Goal: Task Accomplishment & Management: Manage account settings

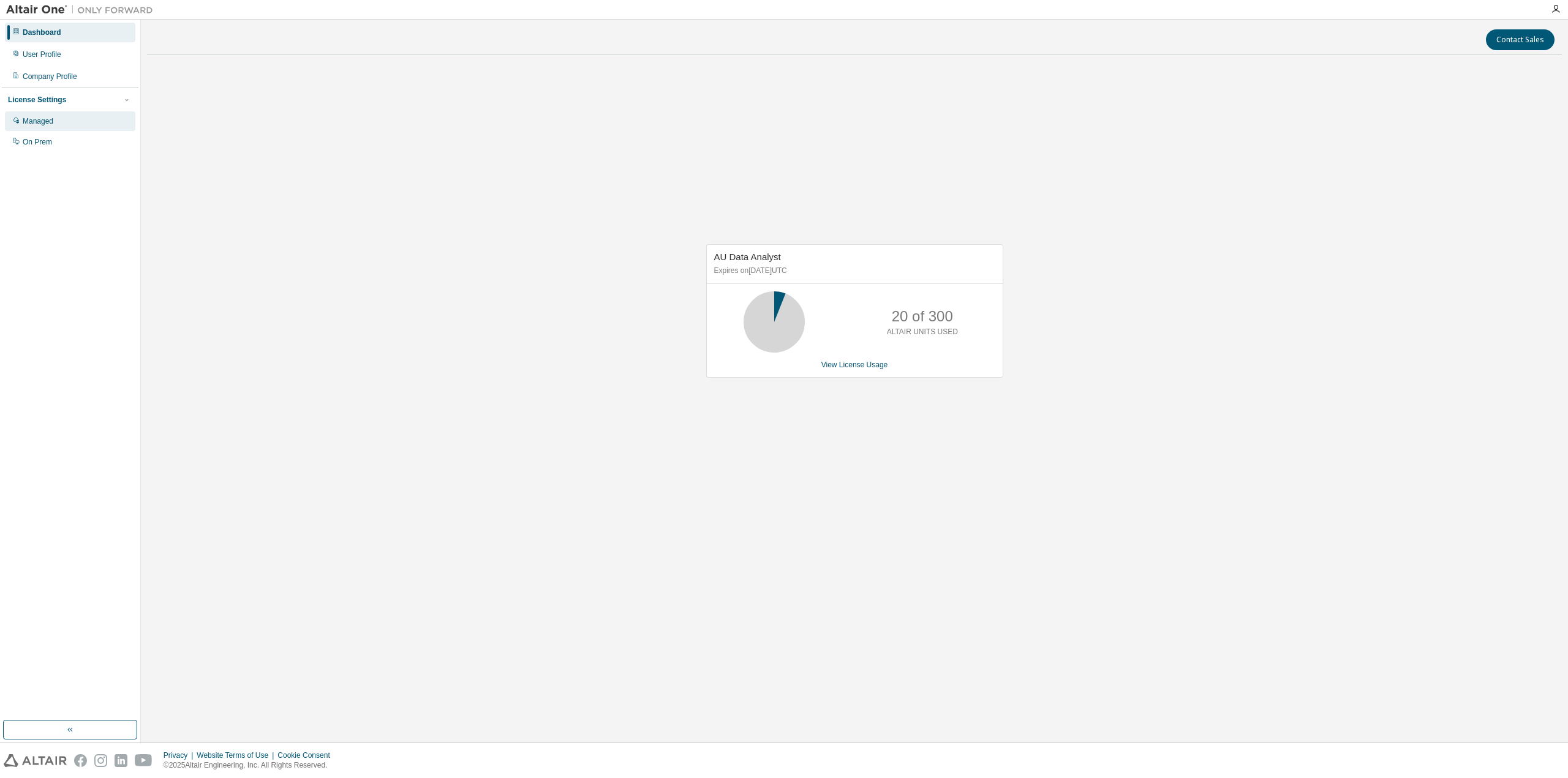
click at [57, 118] on div "Managed" at bounding box center [69, 121] width 130 height 20
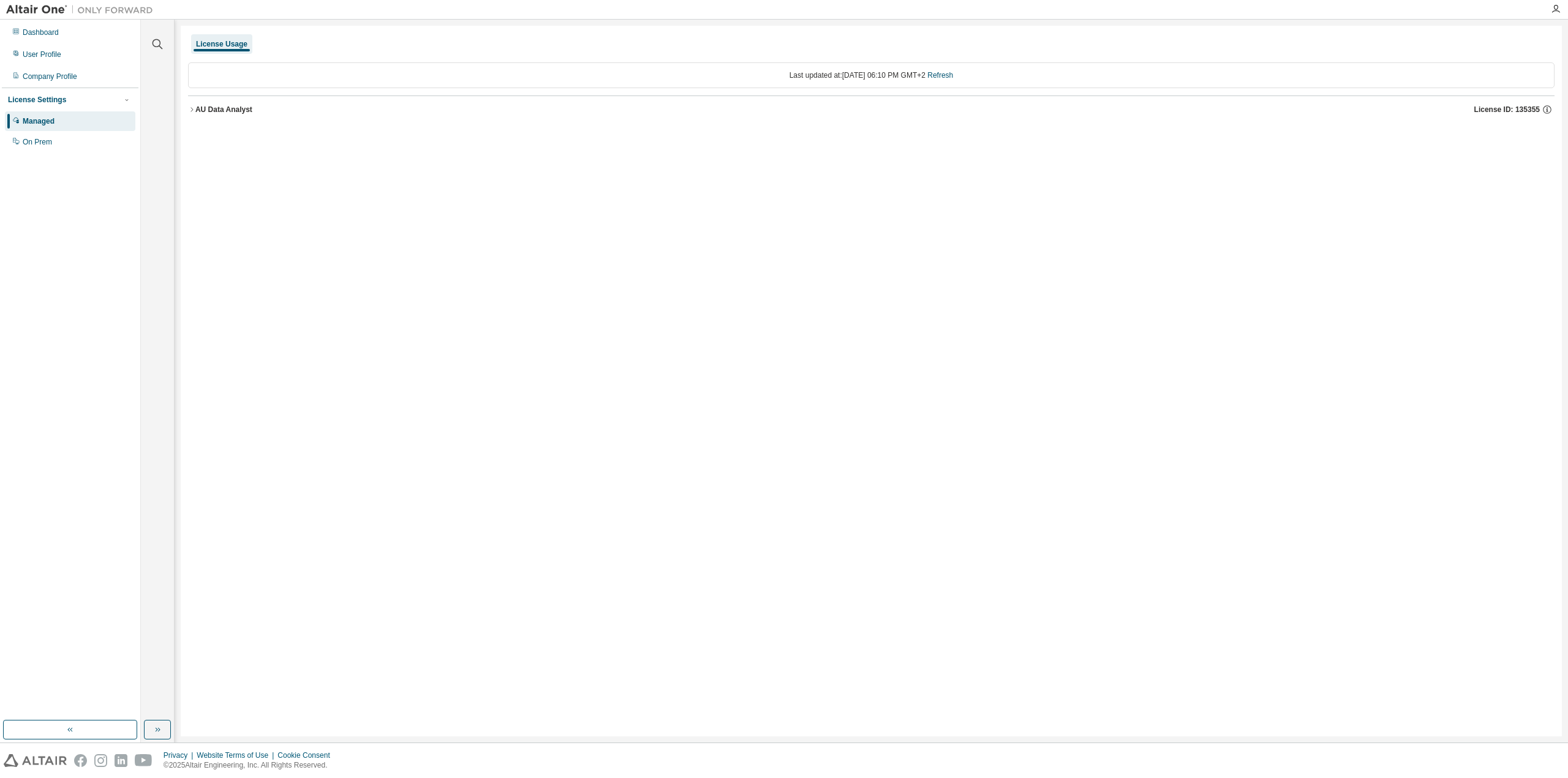
click at [190, 107] on icon "button" at bounding box center [191, 109] width 7 height 7
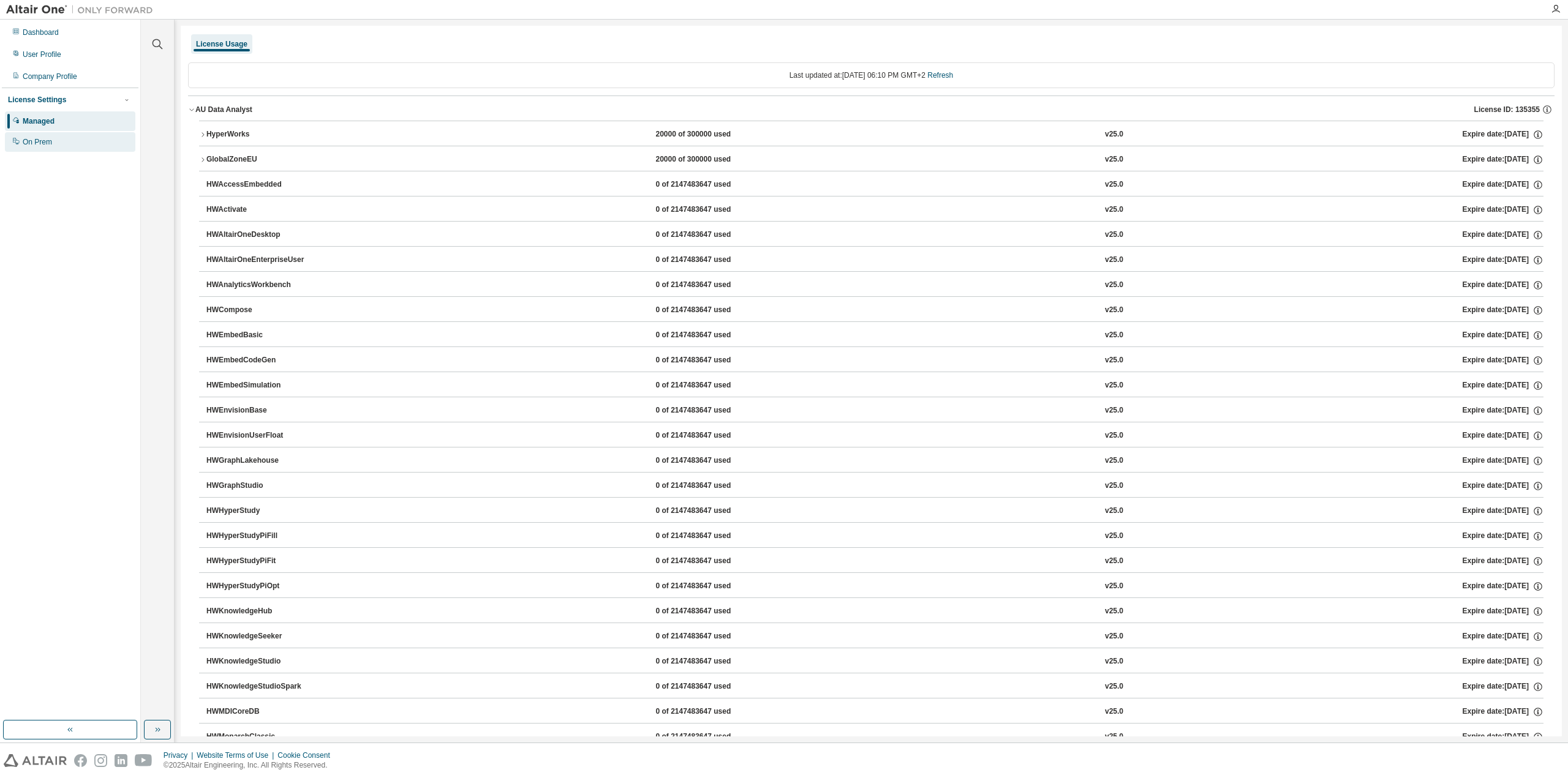
click at [43, 136] on div "On Prem" at bounding box center [69, 142] width 130 height 20
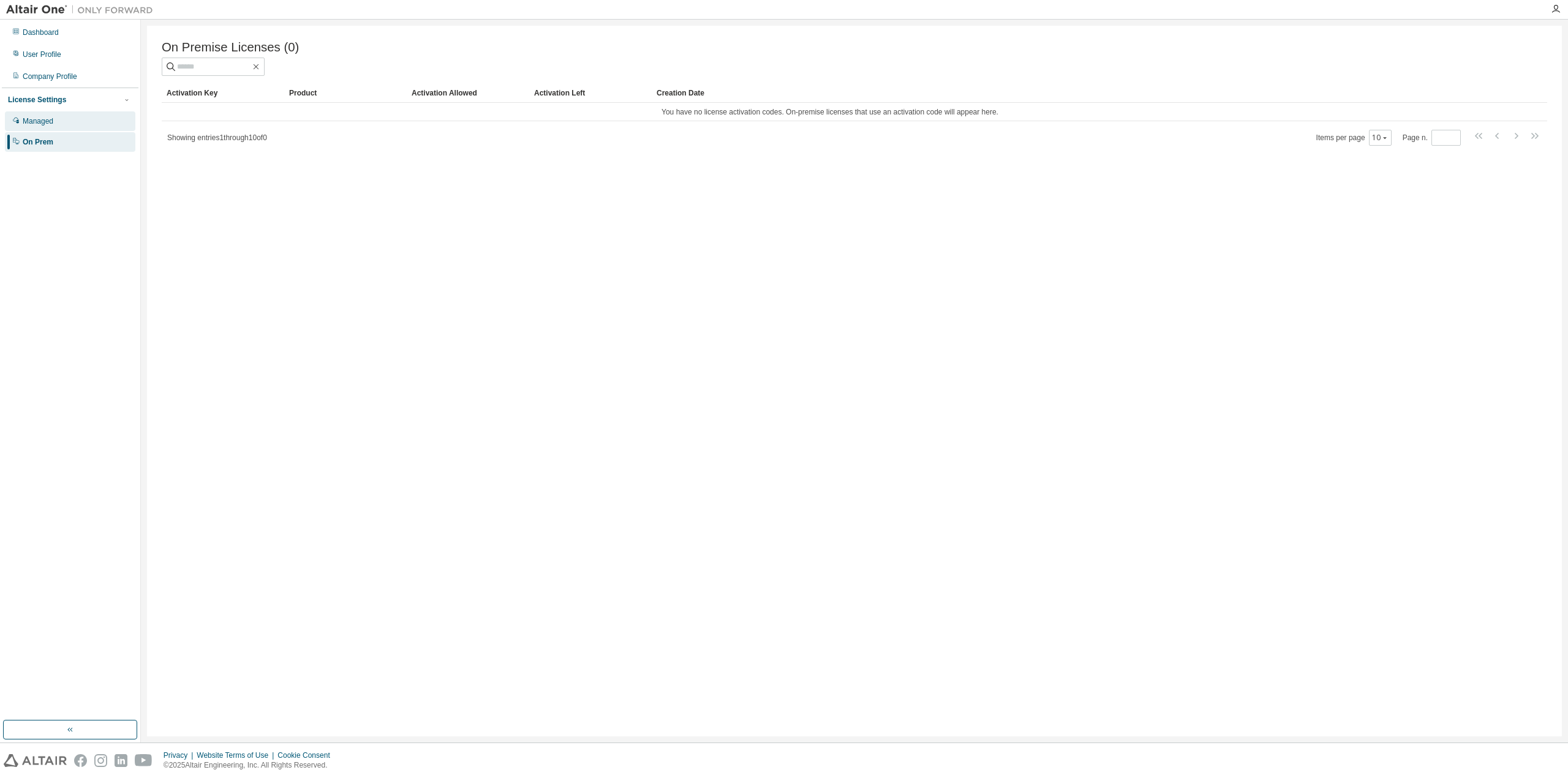
click at [67, 123] on div "Managed" at bounding box center [69, 121] width 130 height 20
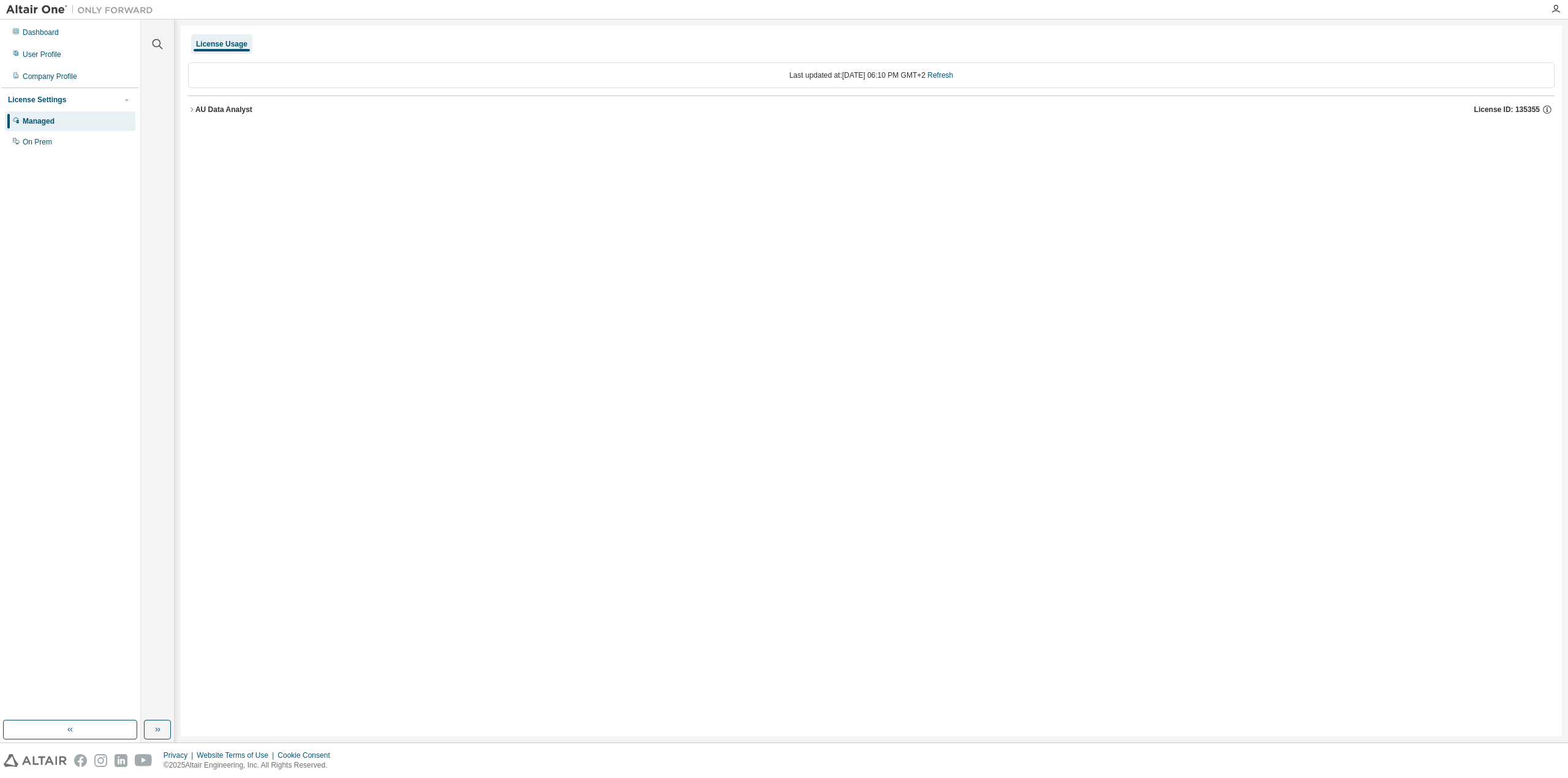
click at [27, 95] on div "License Settings" at bounding box center [37, 99] width 58 height 9
click at [48, 125] on div "Managed" at bounding box center [39, 121] width 32 height 9
click at [195, 108] on icon "button" at bounding box center [191, 109] width 7 height 7
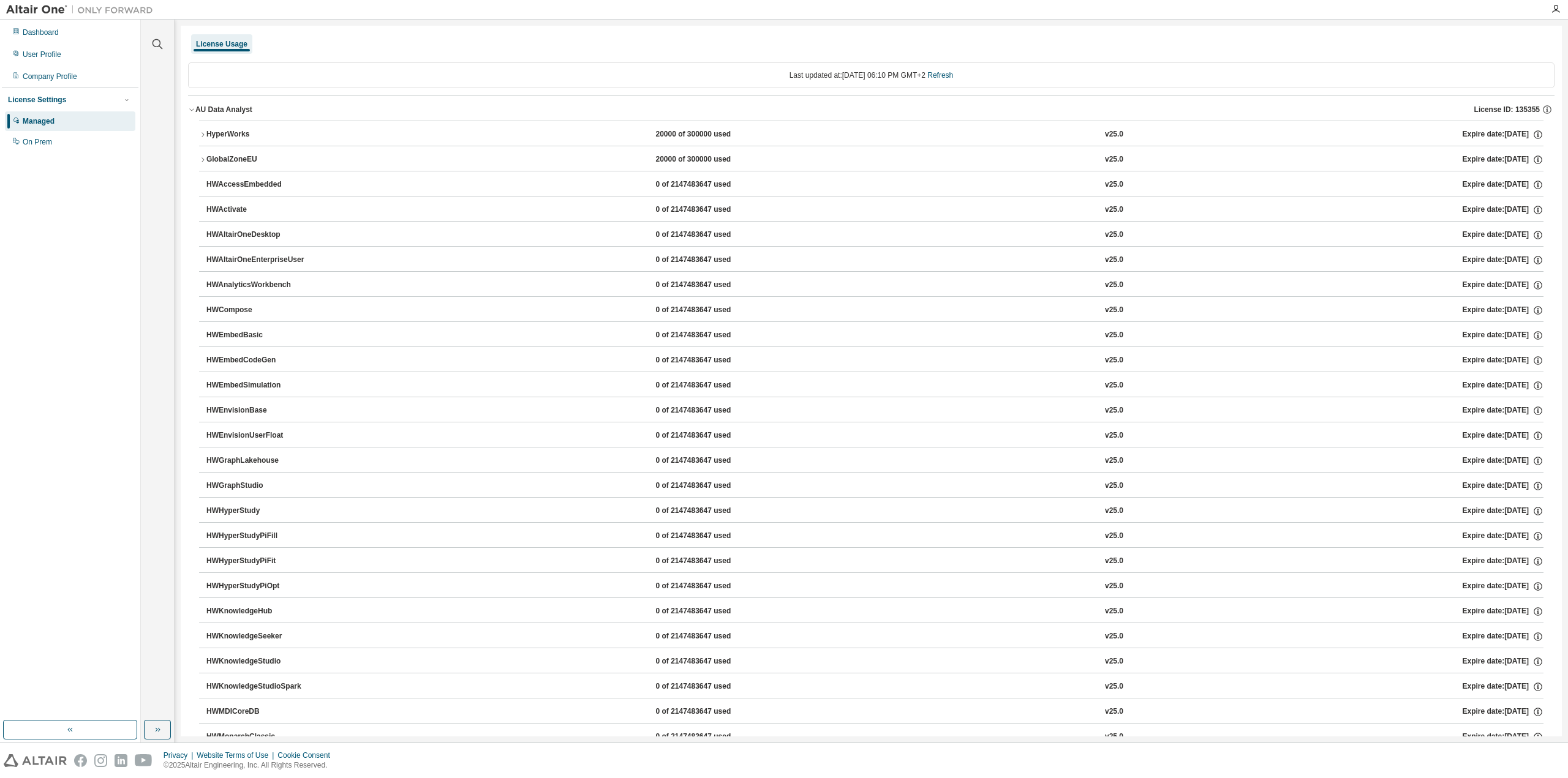
click at [201, 133] on icon "button" at bounding box center [202, 134] width 7 height 7
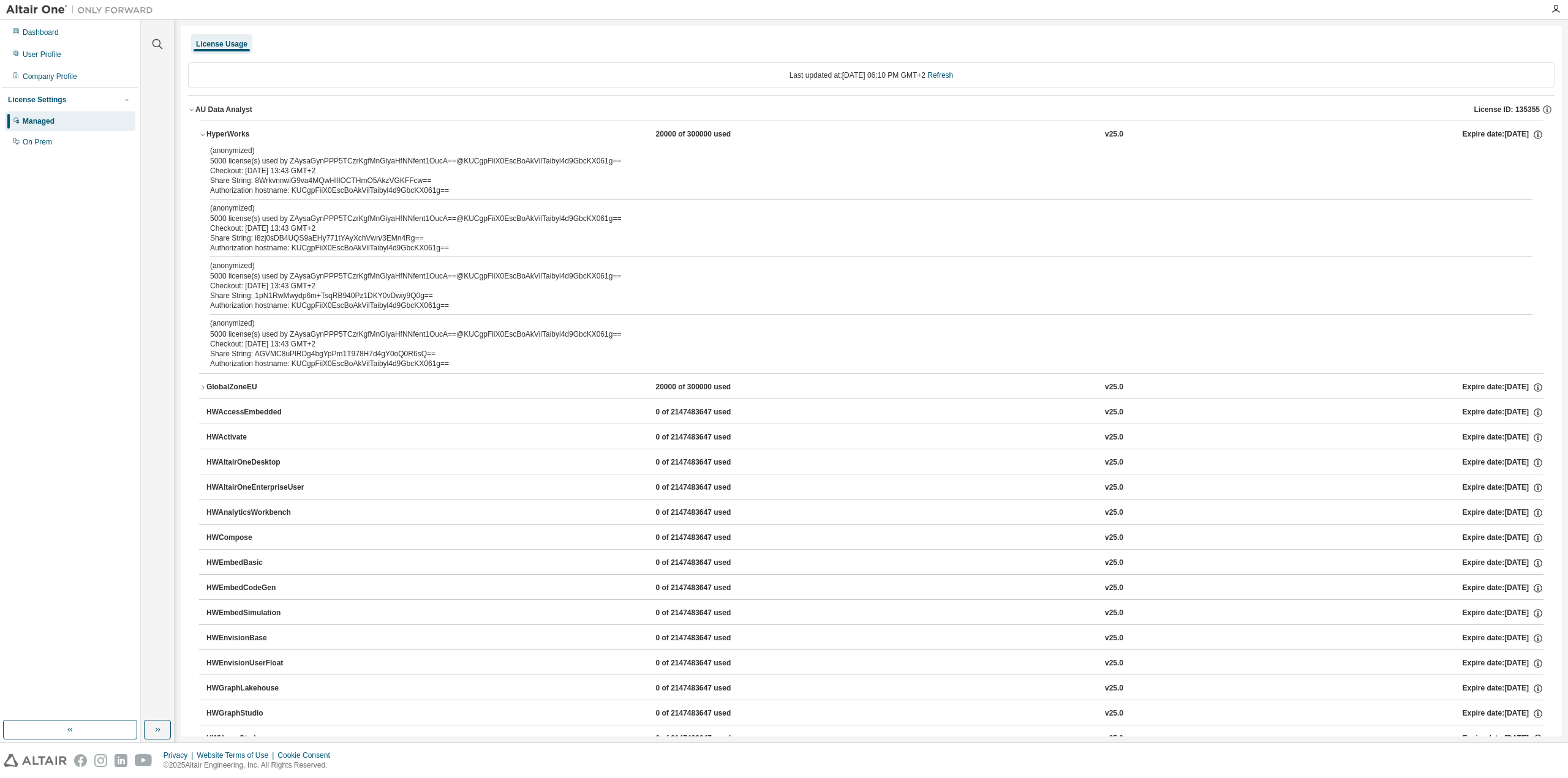
click at [201, 135] on icon "button" at bounding box center [202, 135] width 4 height 2
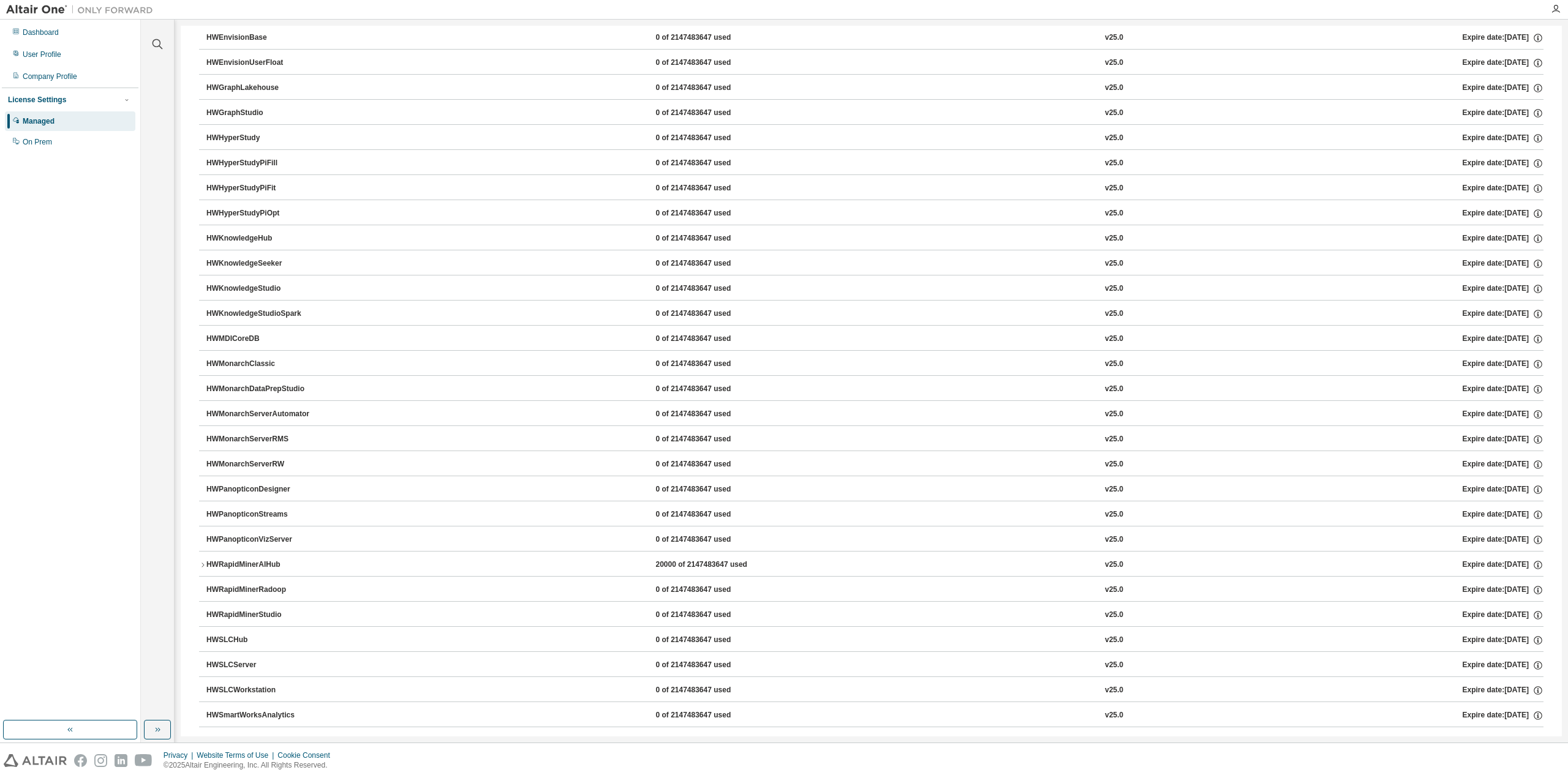
scroll to position [449, 0]
click at [203, 487] on icon "button" at bounding box center [202, 488] width 7 height 7
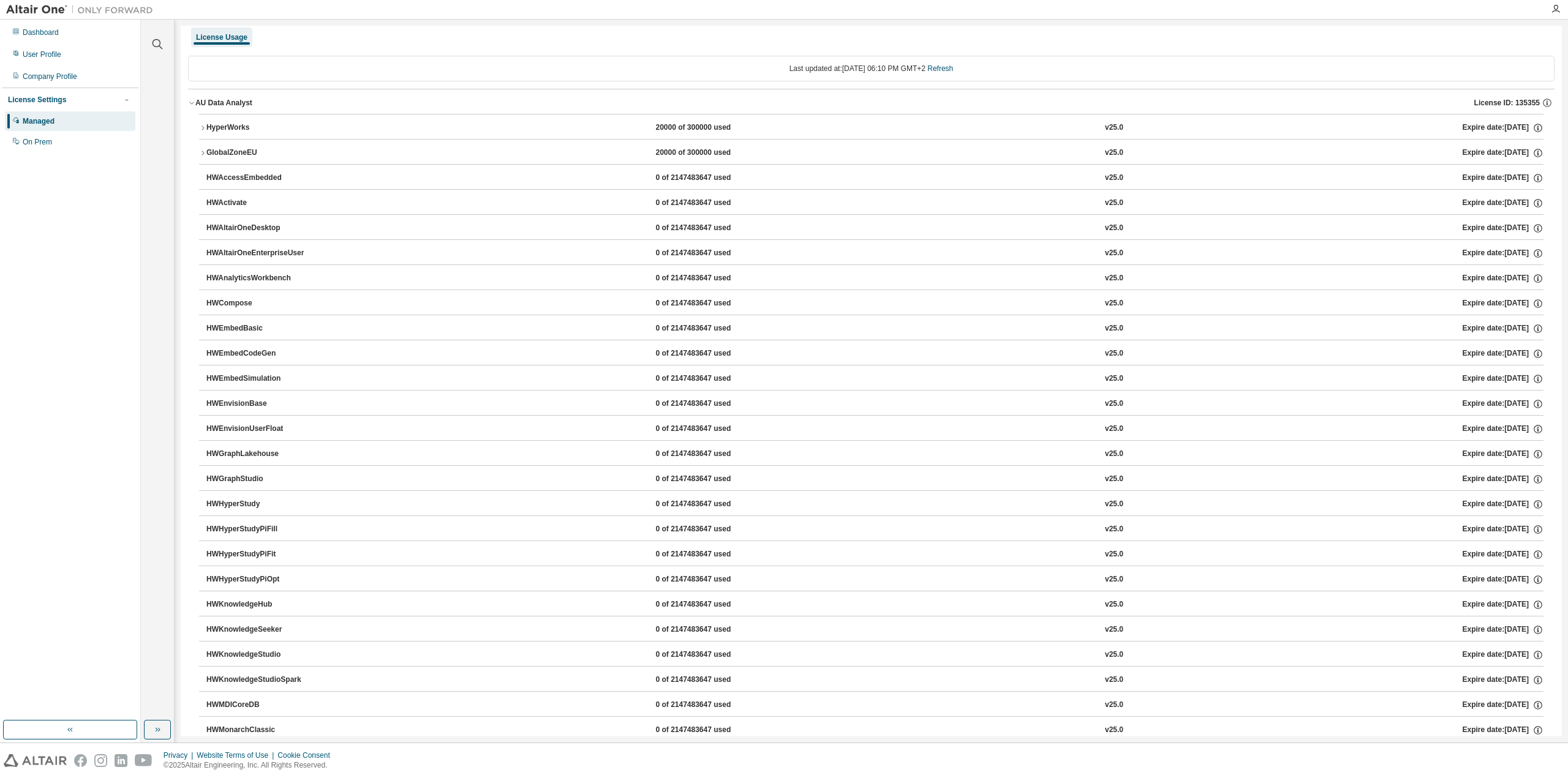
scroll to position [0, 0]
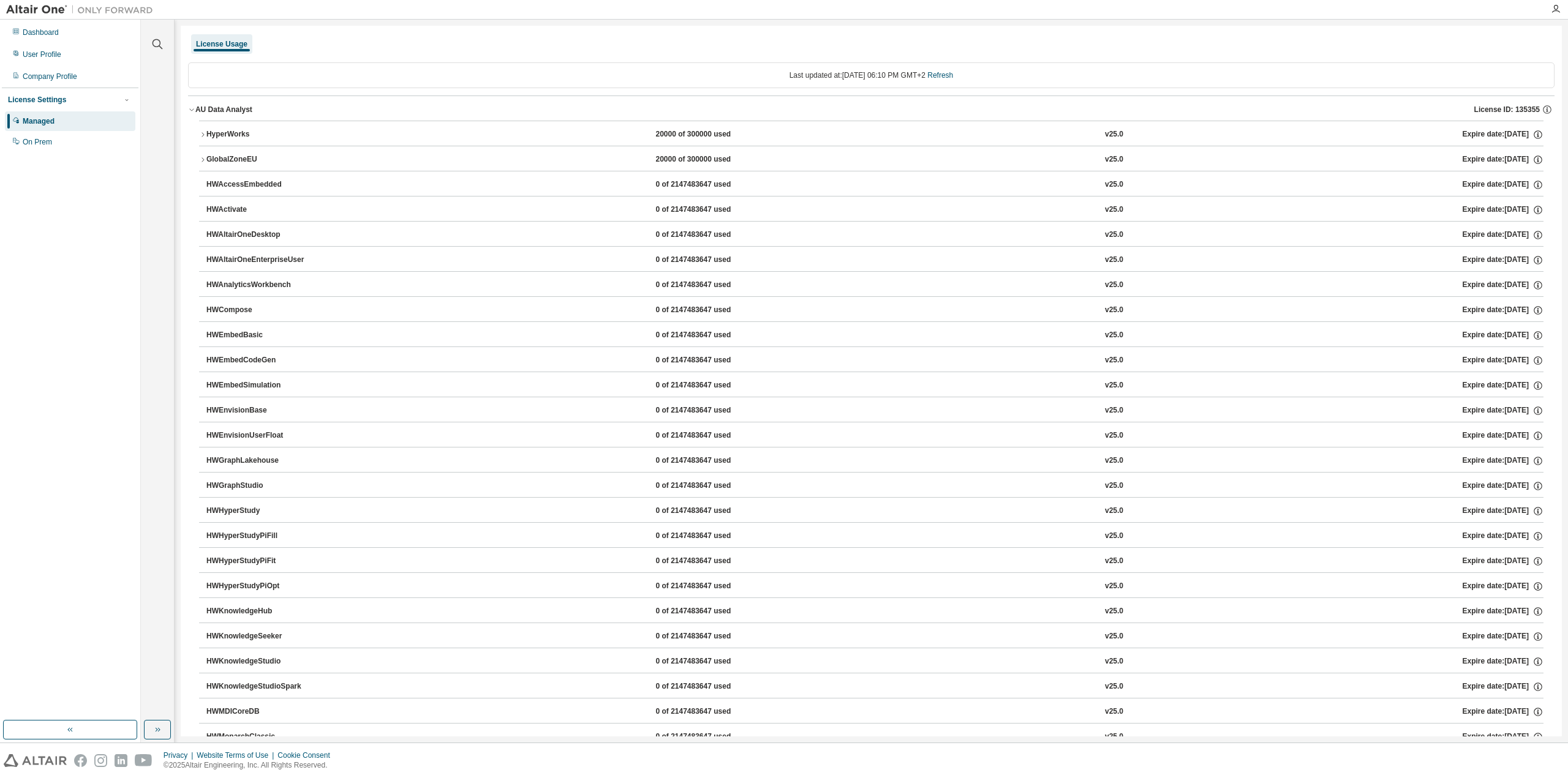
click at [55, 291] on div "Dashboard User Profile Company Profile License Settings Managed On Prem" at bounding box center [69, 370] width 137 height 698
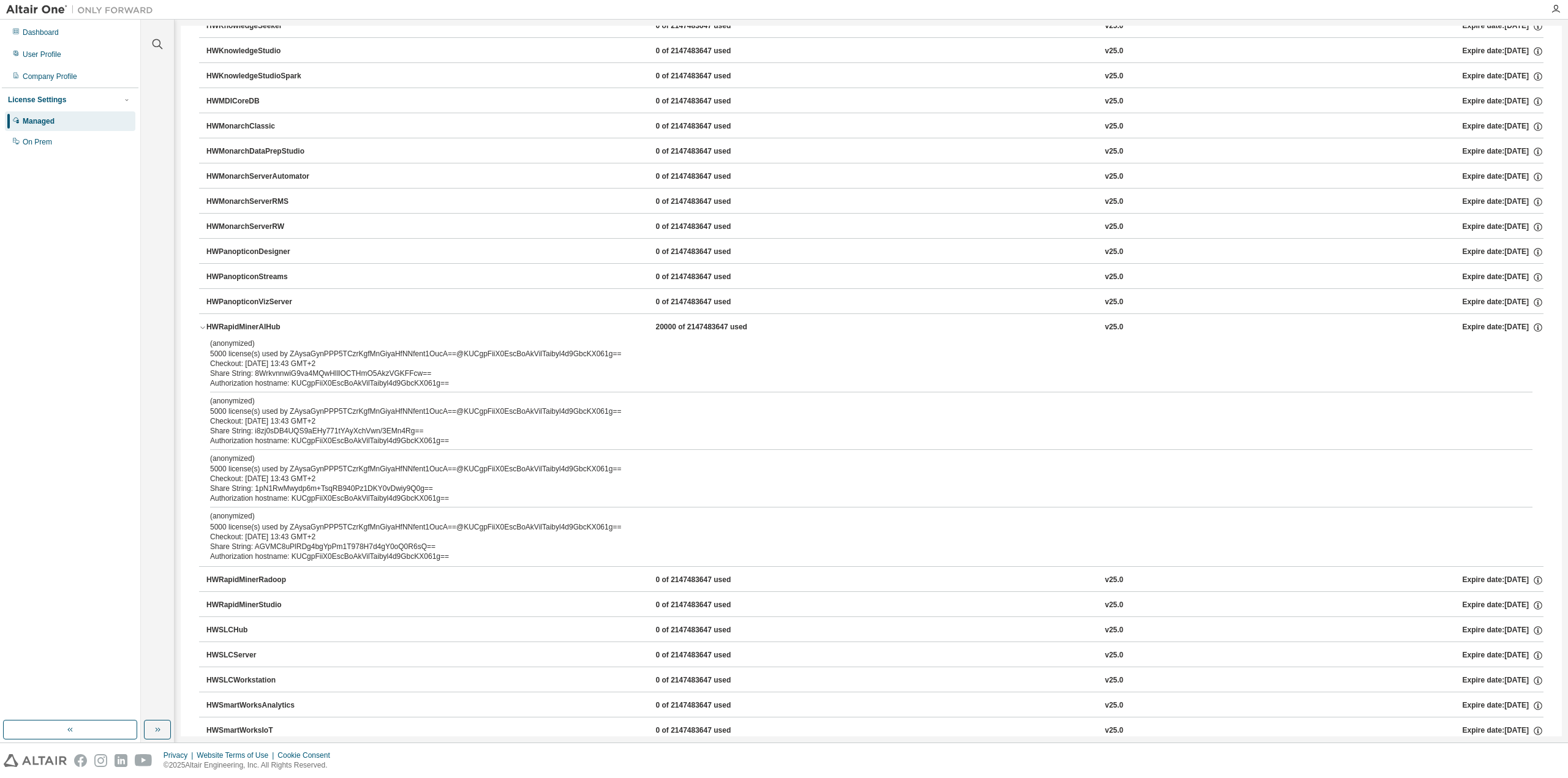
scroll to position [673, 0]
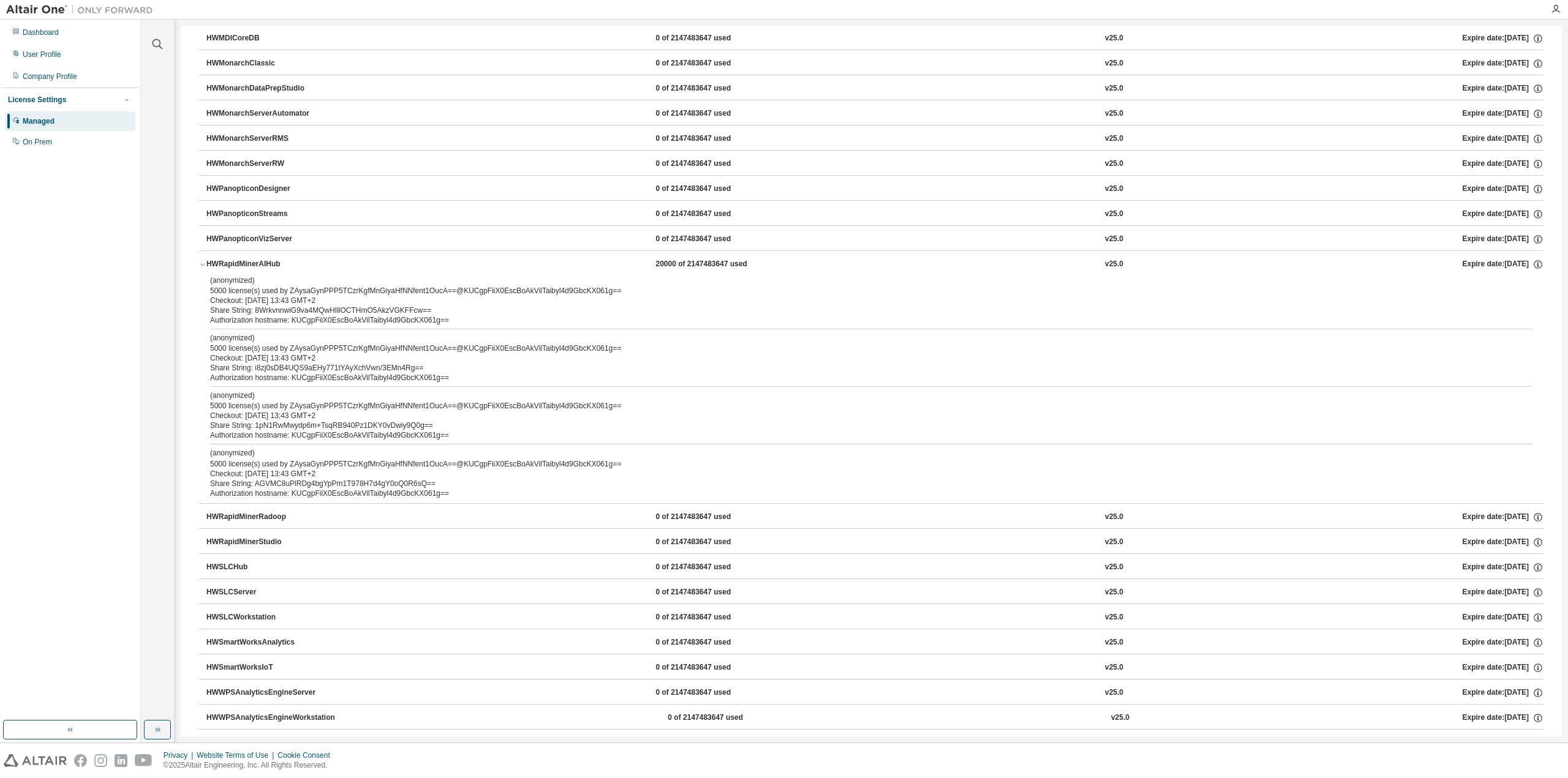
click at [269, 259] on div "HWRapidMinerAIHub" at bounding box center [261, 264] width 111 height 11
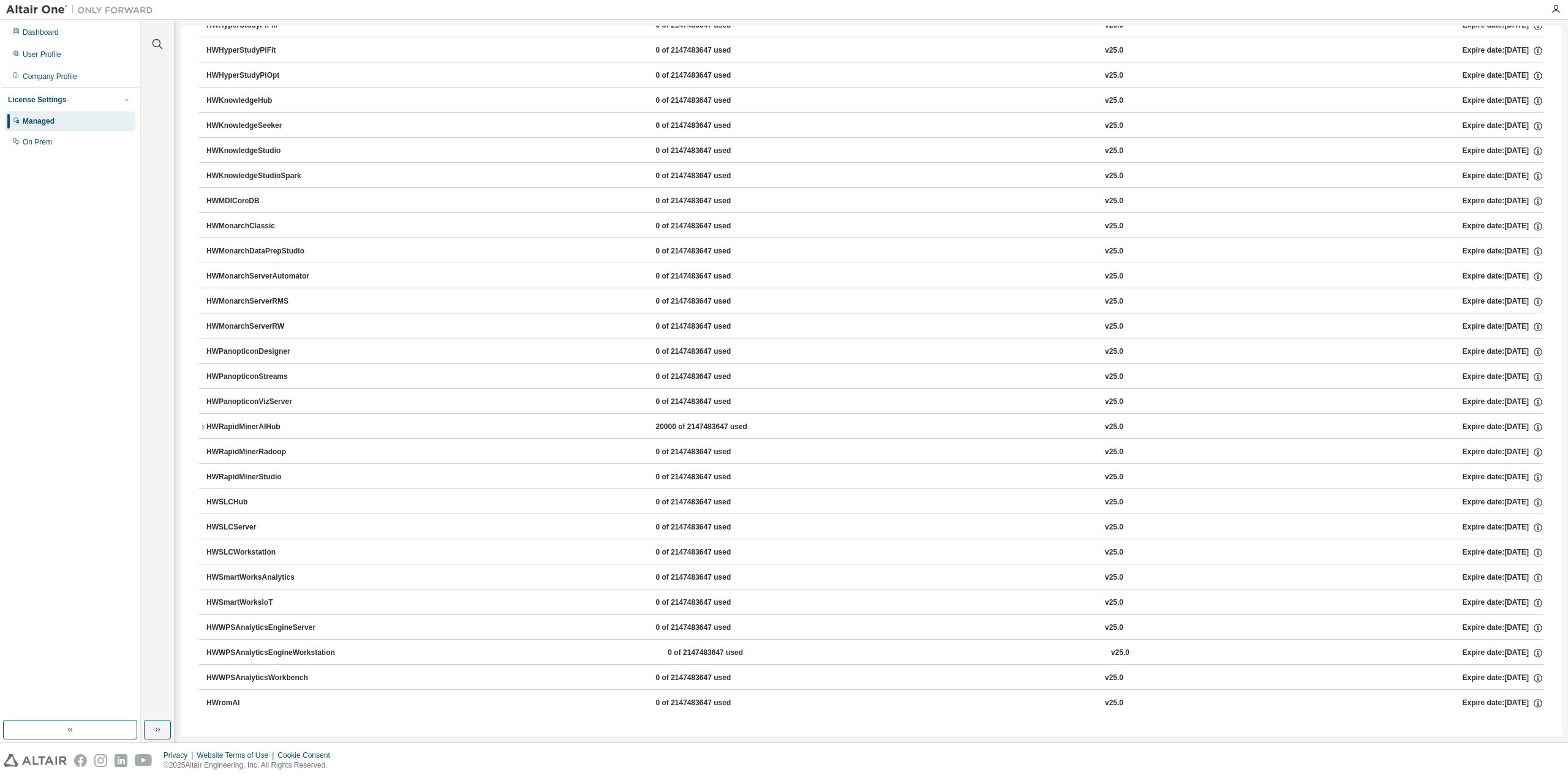
scroll to position [511, 0]
click at [266, 428] on div "HWRapidMinerAIHub" at bounding box center [261, 428] width 111 height 11
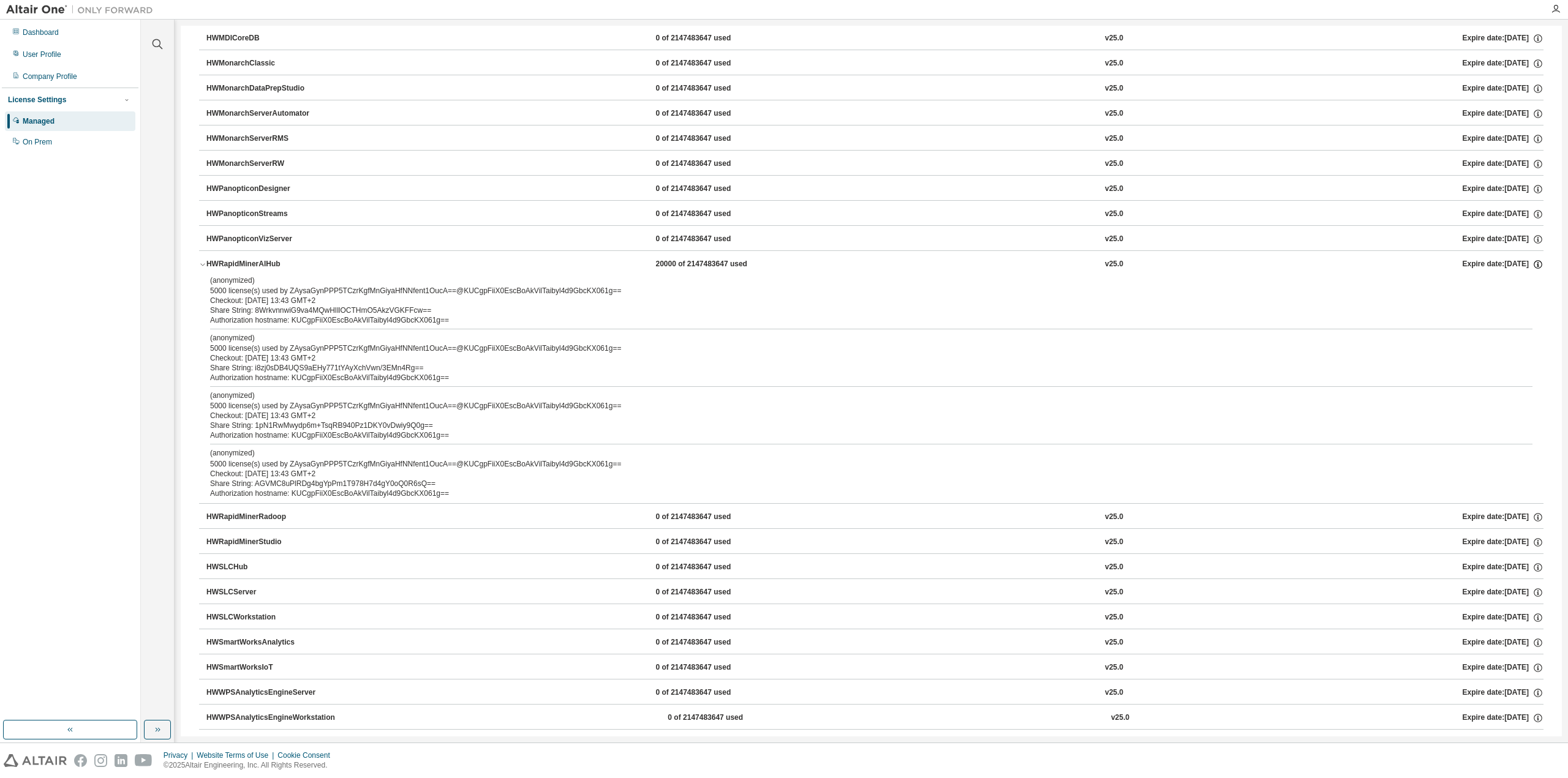
click at [1532, 262] on icon "button" at bounding box center [1538, 264] width 11 height 11
click at [396, 463] on div "(anonymized) 5000 license(s) used by ZAysaGynPPP5TCzrKgfMnGiyaHfNNfent1OucA==@K…" at bounding box center [857, 458] width 1293 height 21
click at [391, 376] on div "Authorization hostname: KUCgpFiiX0EscBoAkVilTaibyl4d9GbcKX061g==" at bounding box center [857, 378] width 1293 height 9
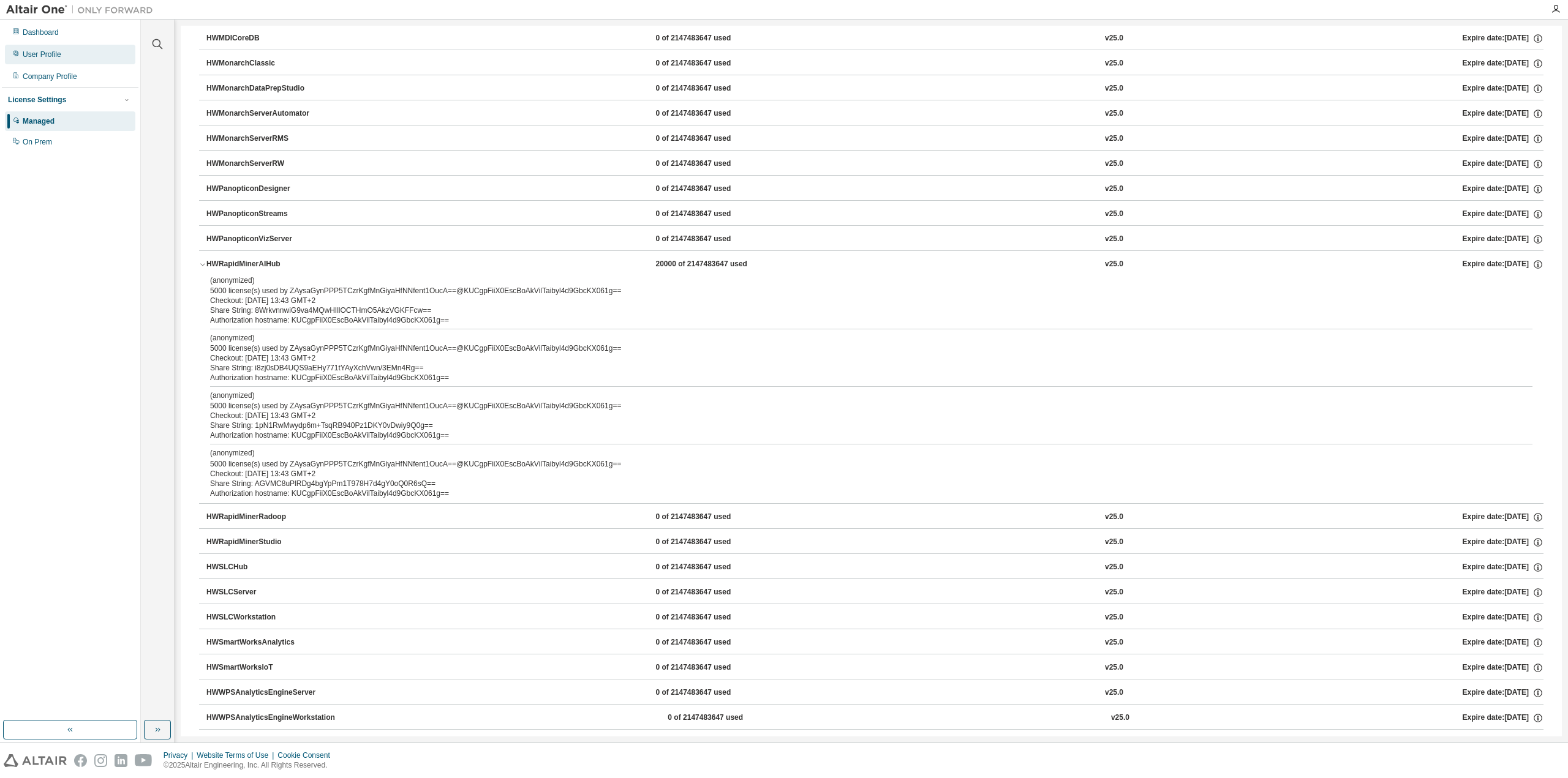
click at [51, 55] on div "User Profile" at bounding box center [42, 54] width 39 height 9
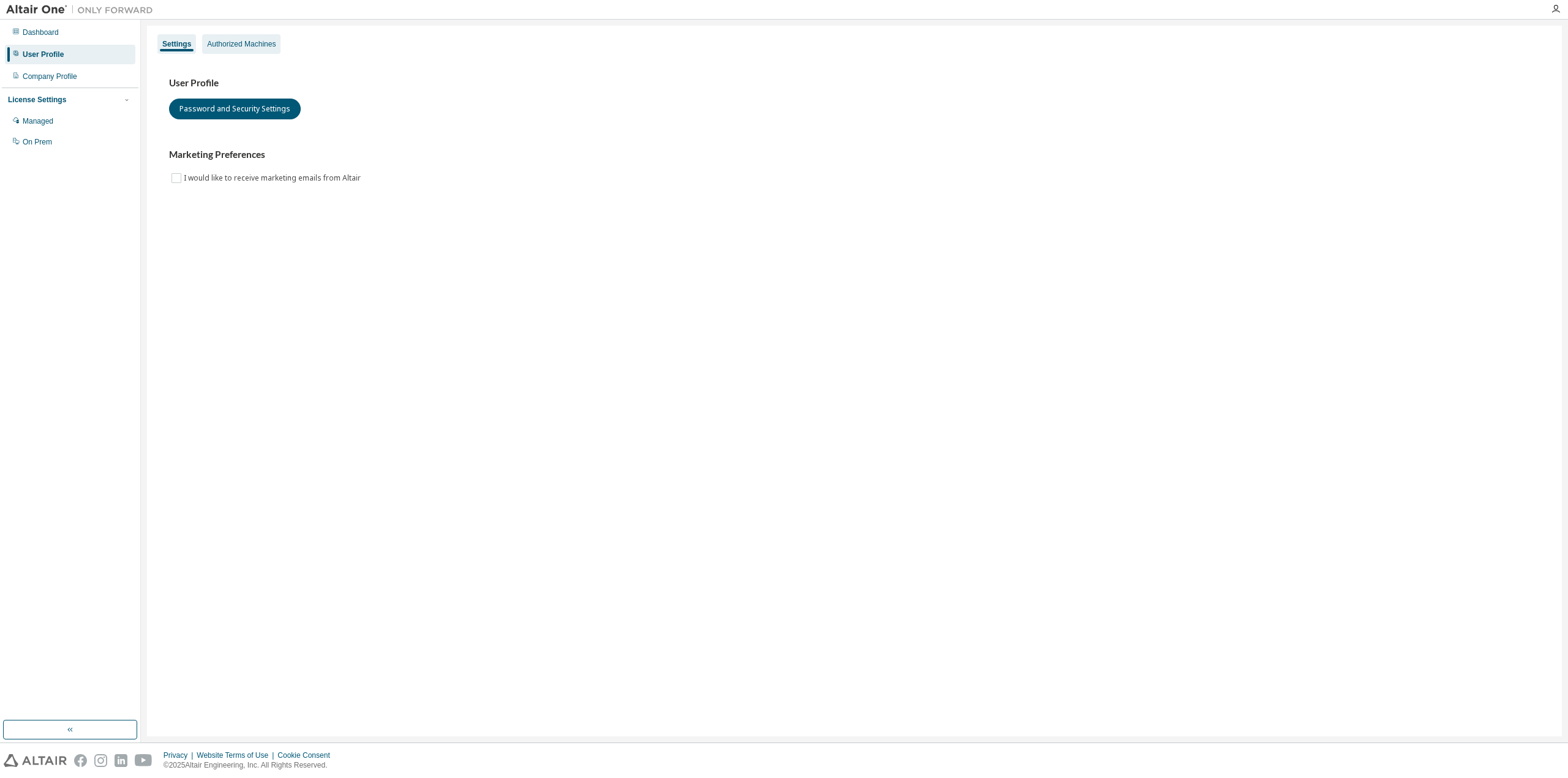
click at [223, 47] on div "Authorized Machines" at bounding box center [241, 44] width 69 height 9
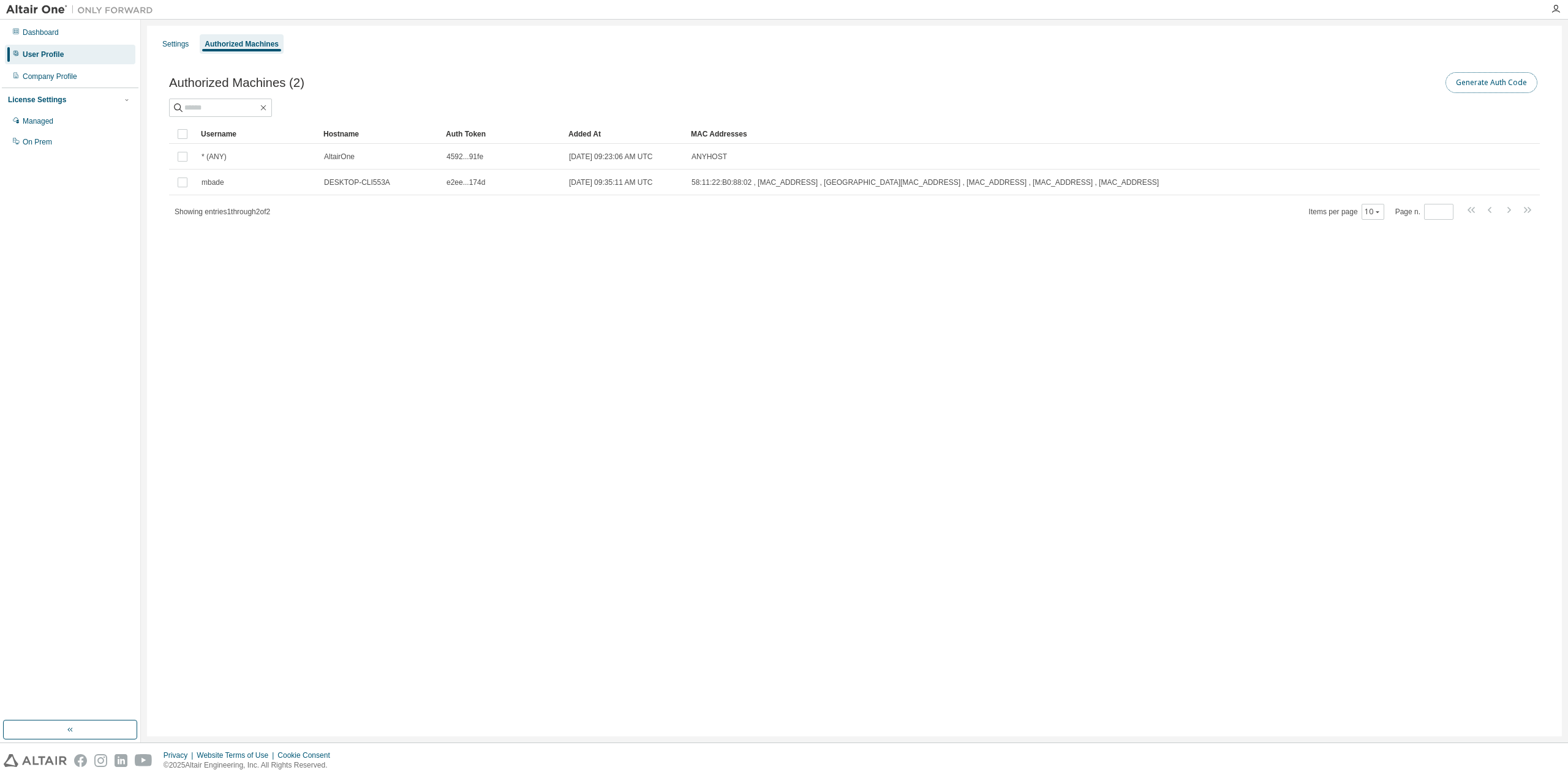
click at [1479, 79] on button "Generate Auth Code" at bounding box center [1491, 83] width 92 height 21
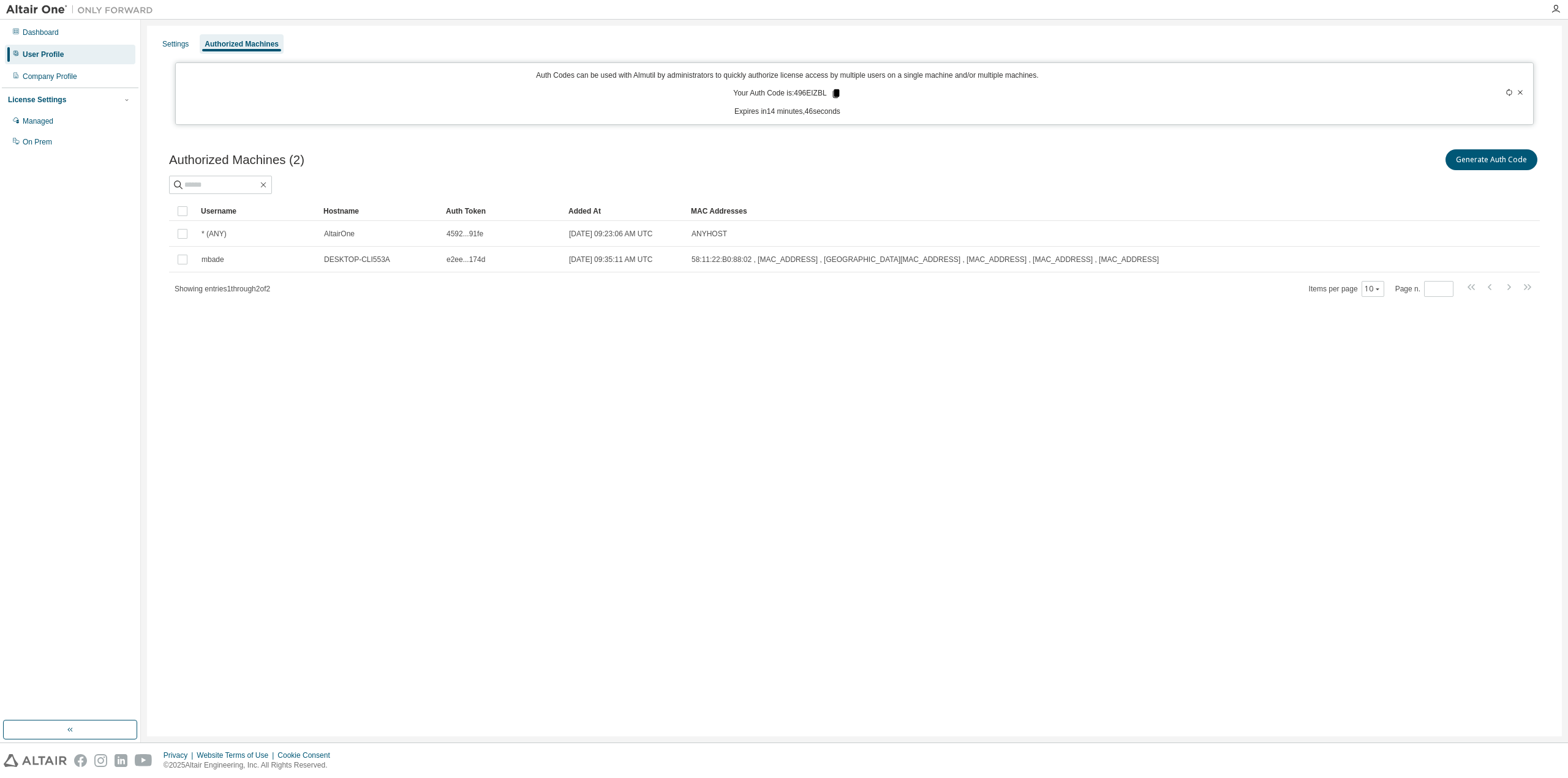
click at [834, 93] on icon at bounding box center [835, 93] width 7 height 9
click at [603, 116] on p "Expires in 12 minutes, 33 seconds" at bounding box center [787, 111] width 1208 height 10
click at [471, 346] on div "Settings Authorized Machines Auth Codes can be used with Almutil by administrat…" at bounding box center [854, 381] width 1415 height 711
click at [89, 79] on div "Company Profile" at bounding box center [69, 77] width 130 height 20
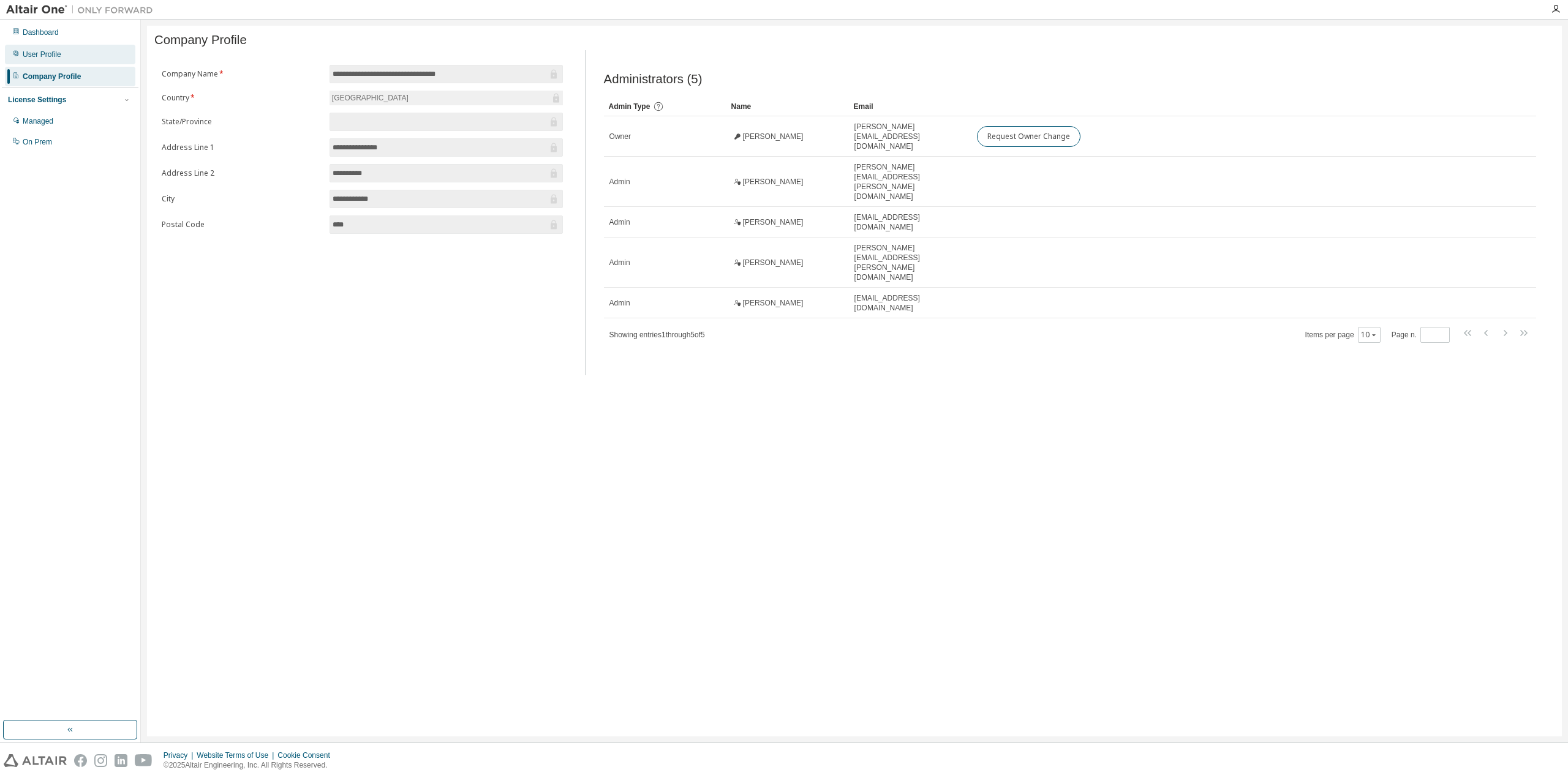
click at [79, 52] on div "User Profile" at bounding box center [69, 54] width 130 height 20
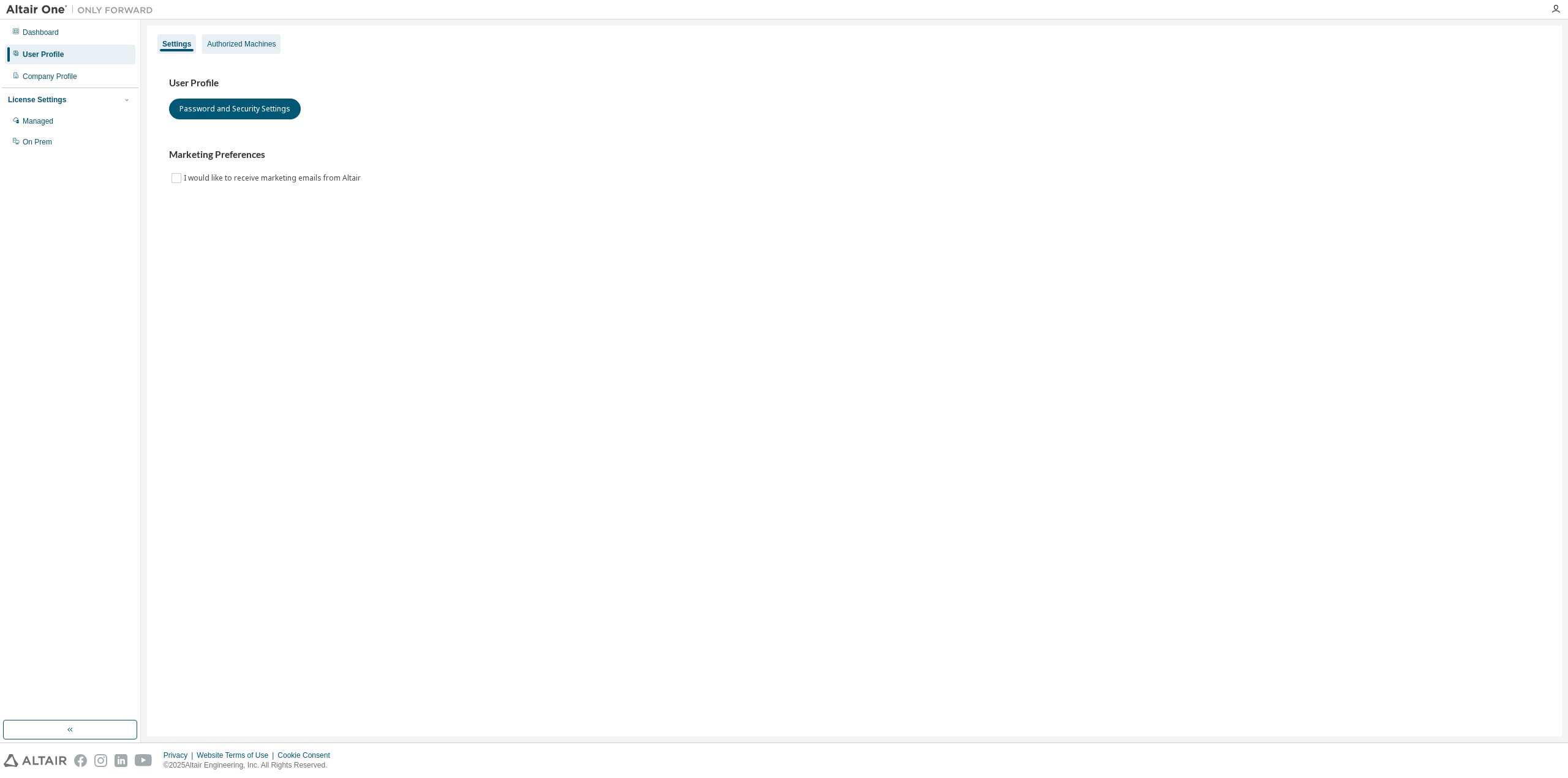
click at [241, 39] on div "Authorized Machines" at bounding box center [241, 44] width 69 height 9
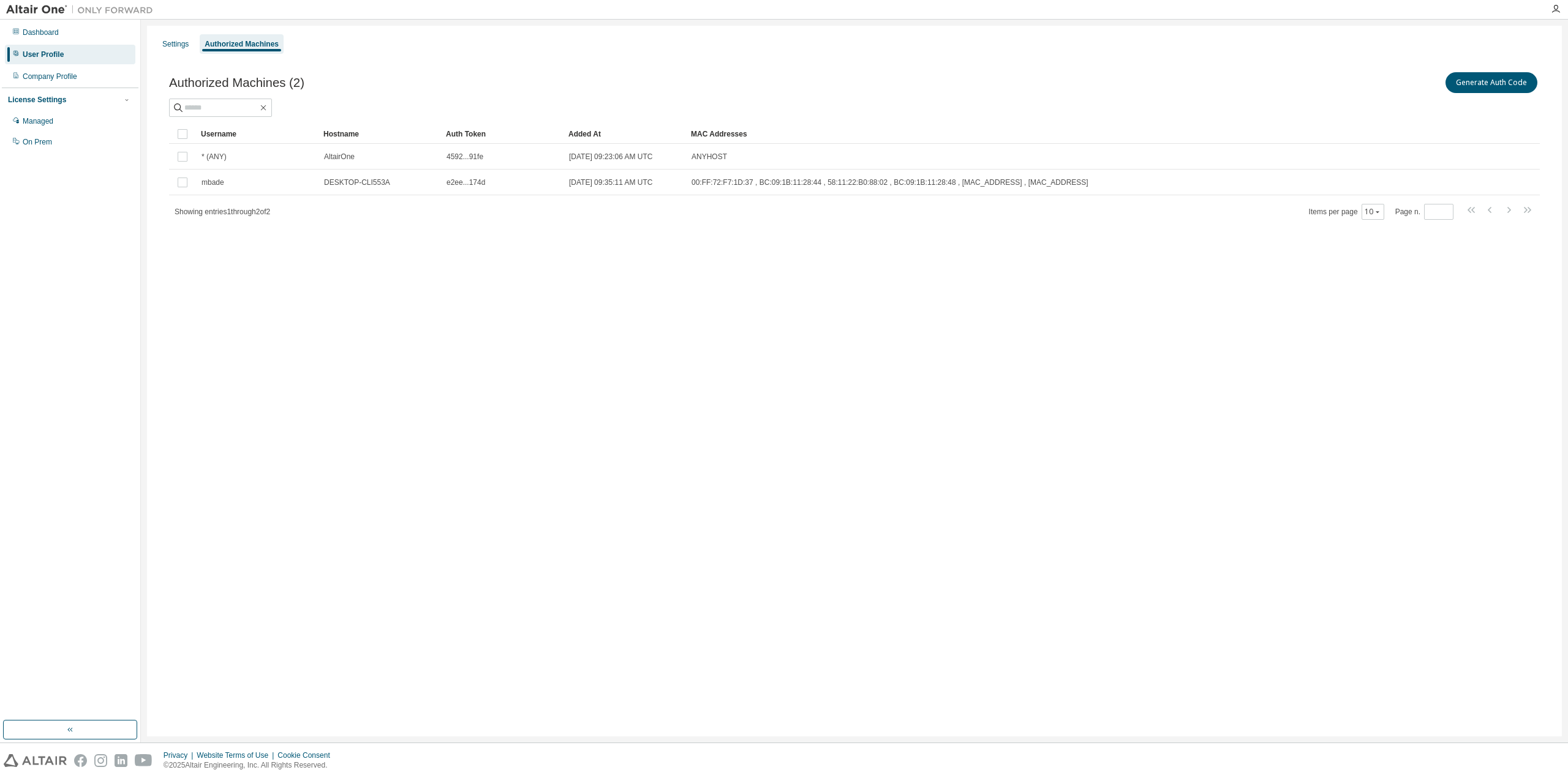
click at [469, 294] on div "Settings Authorized Machines Authorized Machines (2) Generate Auth Code Clear L…" at bounding box center [854, 381] width 1415 height 711
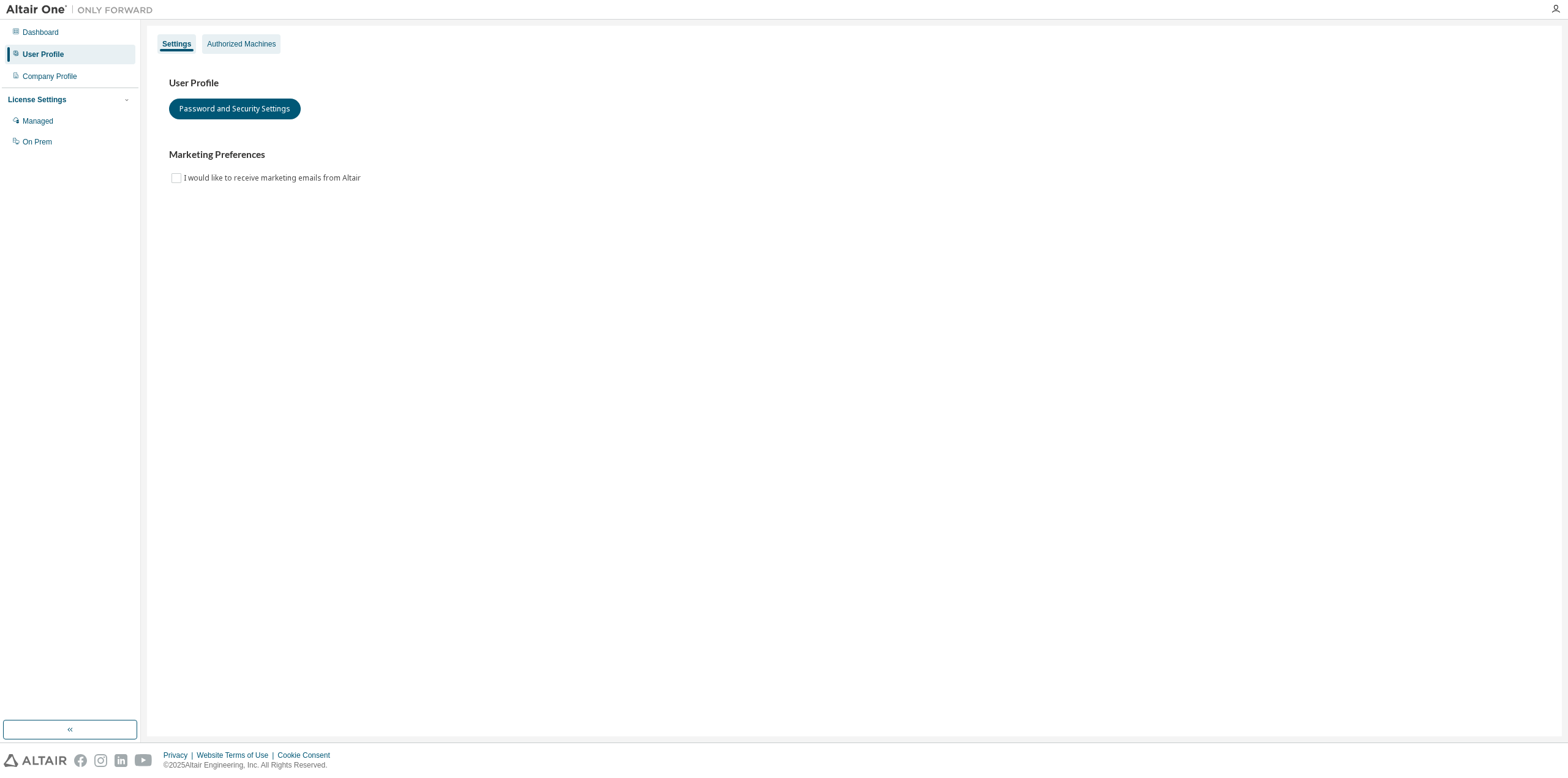
click at [242, 46] on div "Authorized Machines" at bounding box center [241, 44] width 69 height 9
